Goal: Answer question/provide support

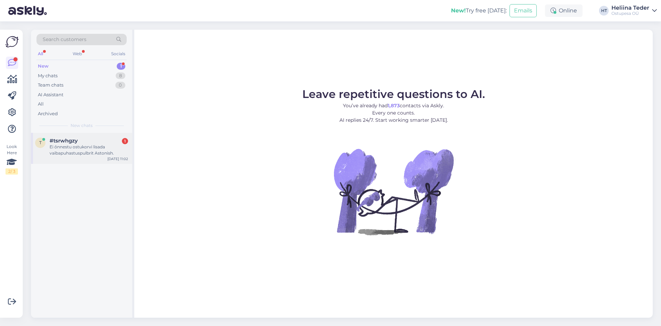
click at [93, 152] on div "Ei õnnestu ostukorvi lisada vaibapuhastuspulbrit Astonish." at bounding box center [89, 150] width 79 height 12
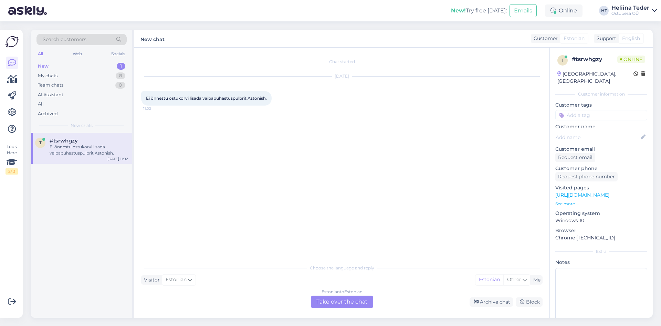
click at [610, 192] on link "[URL][DOMAIN_NAME]" at bounding box center [583, 195] width 54 height 6
click at [331, 310] on div "Chat started [DATE] Ei õnnestu ostukorvi lisada vaibapuhastuspulbrit Astonish. …" at bounding box center [341, 183] width 415 height 270
click at [351, 298] on div "Estonian to Estonian Take over the chat" at bounding box center [342, 301] width 62 height 12
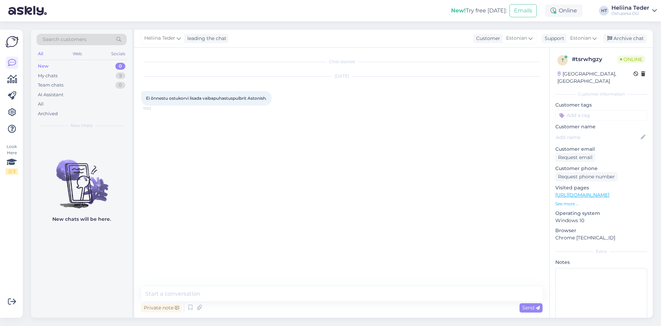
click at [274, 299] on textarea at bounding box center [342, 293] width 402 height 14
click at [610, 192] on link "[URL][DOMAIN_NAME]" at bounding box center [583, 195] width 54 height 6
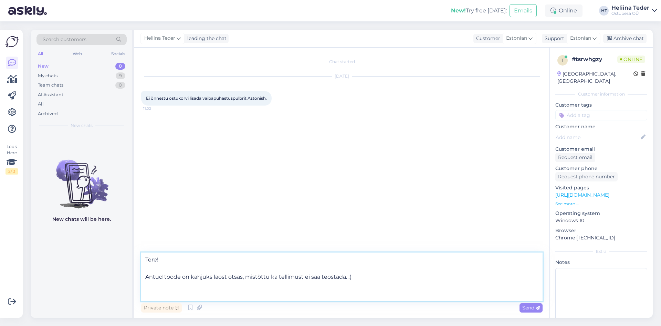
click at [369, 277] on textarea "Tere! Antud toode on kahjuks laost otsas, mistõttu ka tellimust ei saa teostada…" at bounding box center [342, 276] width 402 height 49
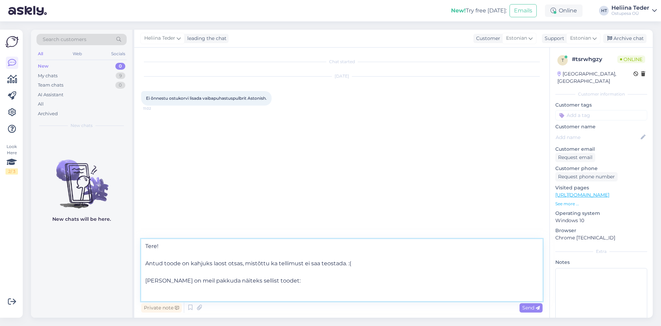
paste textarea "[URL][DOMAIN_NAME][PERSON_NAME]"
type textarea "Tere! Antud toode on kahjuks laost otsas, mistõttu ka tellimust ei saa teostada…"
click at [545, 309] on div "Chat started [DATE] Ei õnnestu ostukorvi lisada vaibapuhastuspulbrit Astonish. …" at bounding box center [341, 183] width 415 height 270
click at [534, 309] on span "Send" at bounding box center [532, 307] width 18 height 6
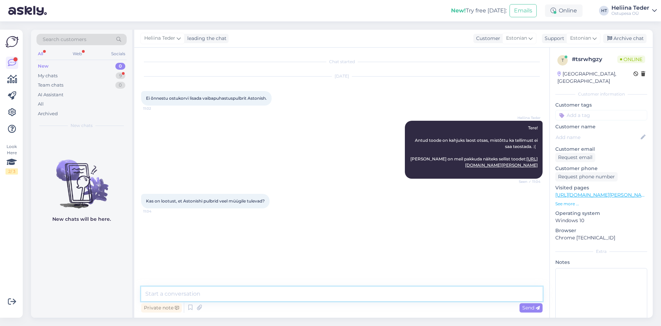
click at [199, 290] on textarea at bounding box center [342, 293] width 402 height 14
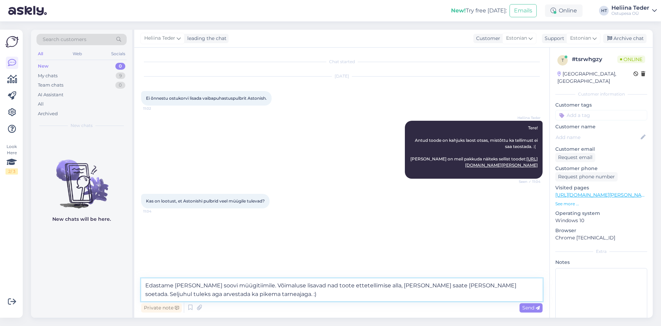
type textarea "Edastame [PERSON_NAME] soovi müügitiimile. Võimaluse lisavad nad toote ettetell…"
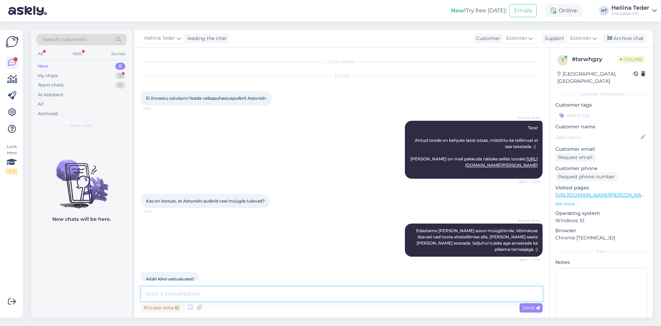
scroll to position [13, 0]
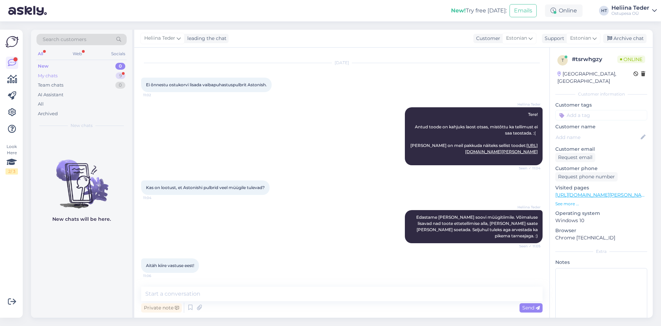
click at [52, 74] on div "My chats" at bounding box center [48, 75] width 20 height 7
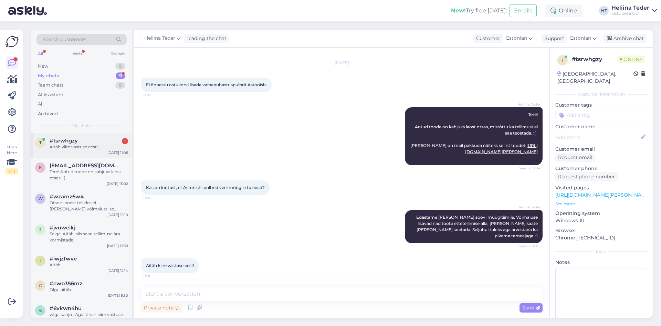
click at [72, 141] on span "#tsrwhgzy" at bounding box center [64, 140] width 28 height 6
